Goal: Task Accomplishment & Management: Use online tool/utility

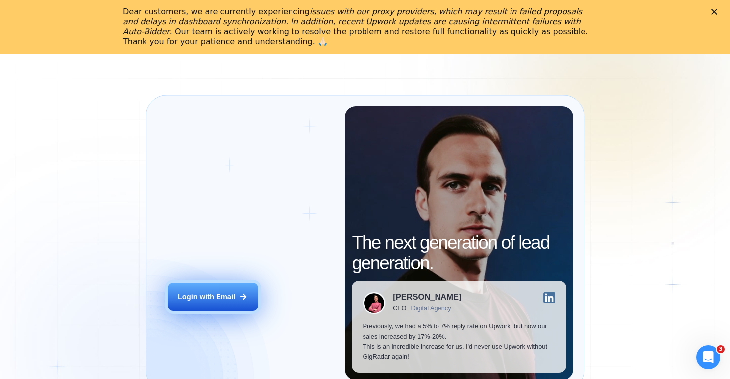
click at [238, 286] on button "Login with Email" at bounding box center [213, 297] width 90 height 28
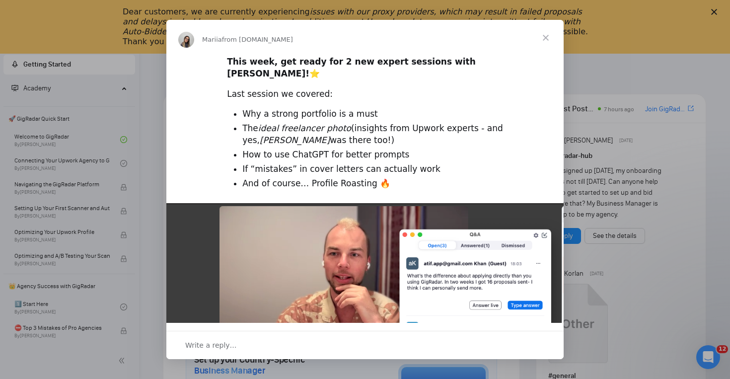
click at [543, 36] on span "Close" at bounding box center [546, 38] width 36 height 36
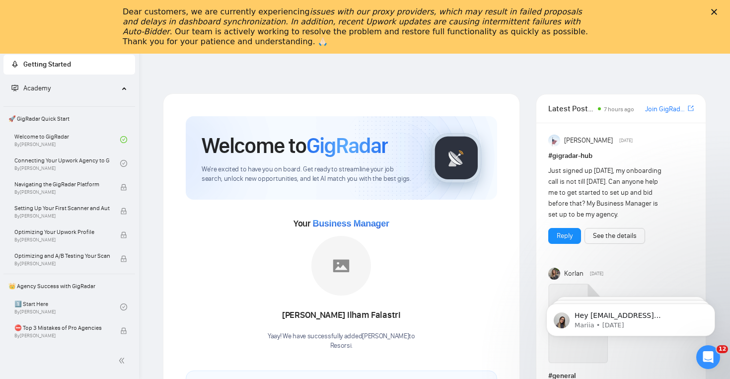
click at [715, 10] on icon "Close" at bounding box center [715, 12] width 6 height 6
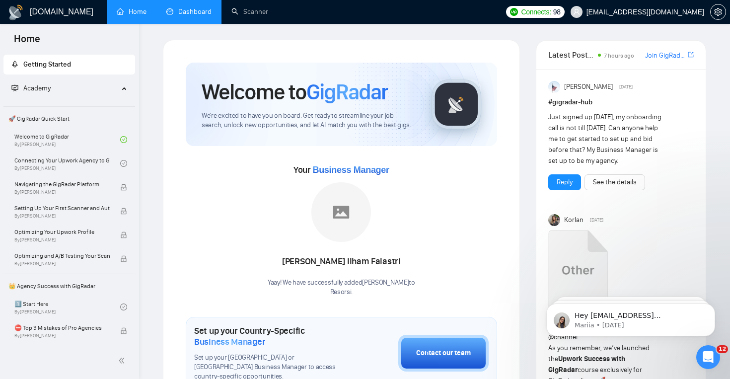
click at [191, 13] on link "Dashboard" at bounding box center [188, 11] width 45 height 8
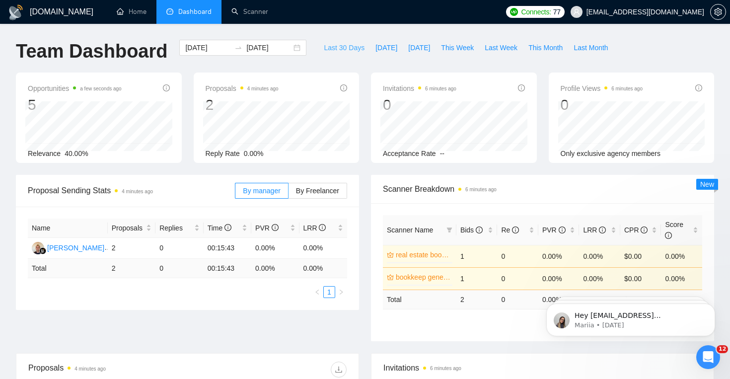
click at [347, 45] on span "Last 30 Days" at bounding box center [344, 47] width 41 height 11
type input "[DATE]"
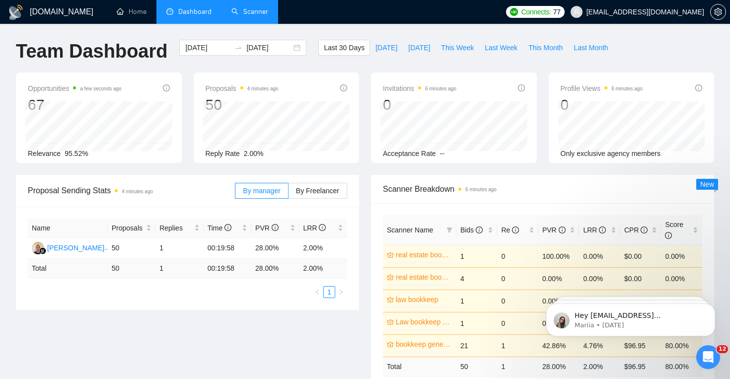
click at [243, 7] on link "Scanner" at bounding box center [250, 11] width 37 height 8
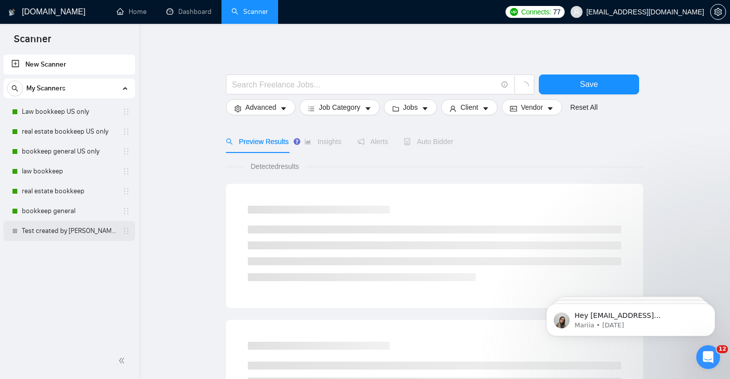
click at [69, 235] on link "Test created by [PERSON_NAME]" at bounding box center [69, 231] width 94 height 20
